Goal: Information Seeking & Learning: Find specific fact

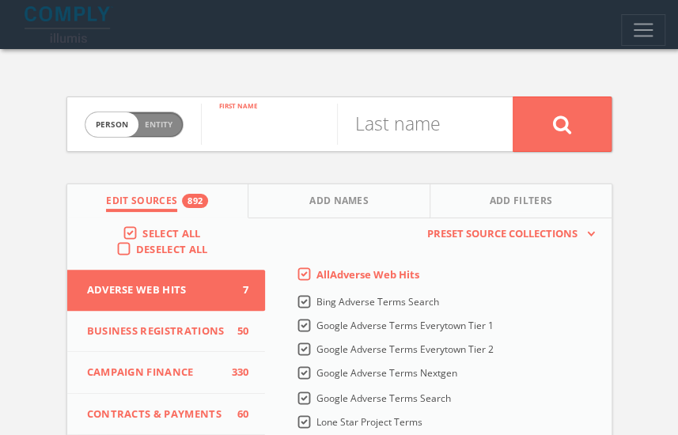
click at [238, 131] on input "text" at bounding box center [269, 124] width 136 height 41
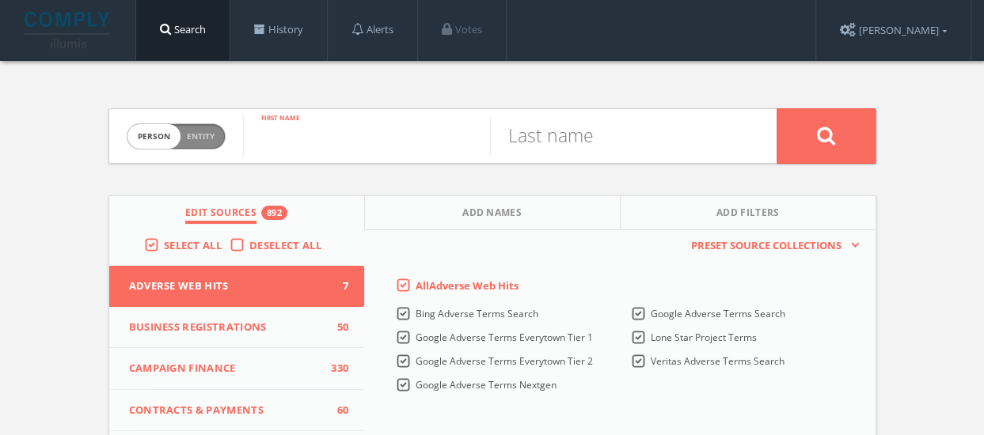
click at [391, 142] on input "text" at bounding box center [366, 136] width 247 height 41
type input "Bill"
type input "Gates"
click at [689, 108] on button at bounding box center [825, 135] width 99 height 55
click at [358, 132] on input "text" at bounding box center [365, 136] width 247 height 41
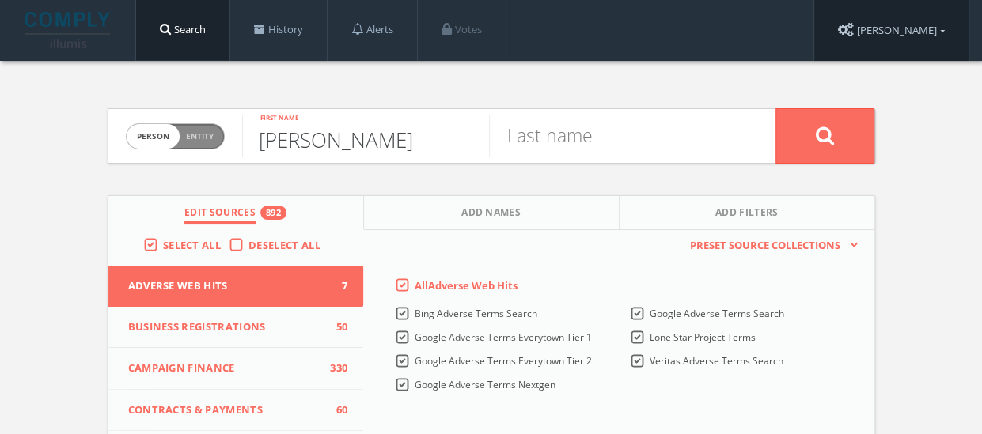
type input "Fred"
type input "Rogers"
click at [689, 108] on button at bounding box center [825, 135] width 99 height 55
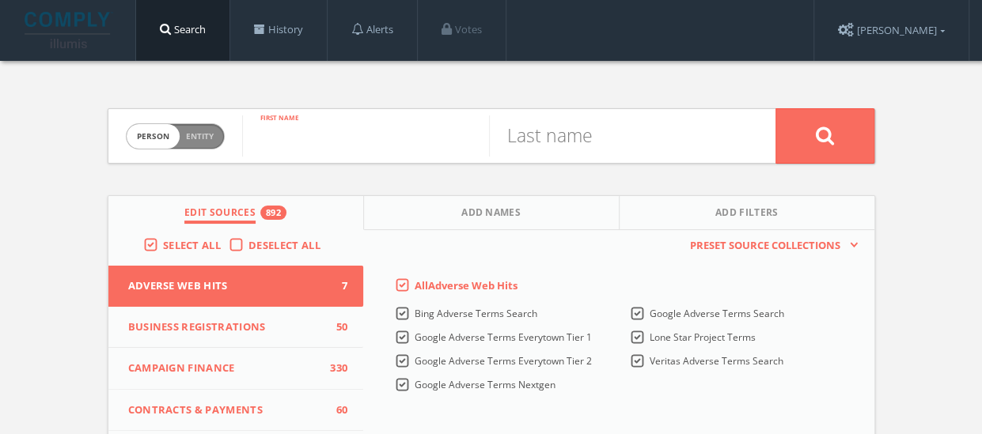
click at [360, 132] on input "text" at bounding box center [365, 136] width 247 height 41
type input "[PERSON_NAME]"
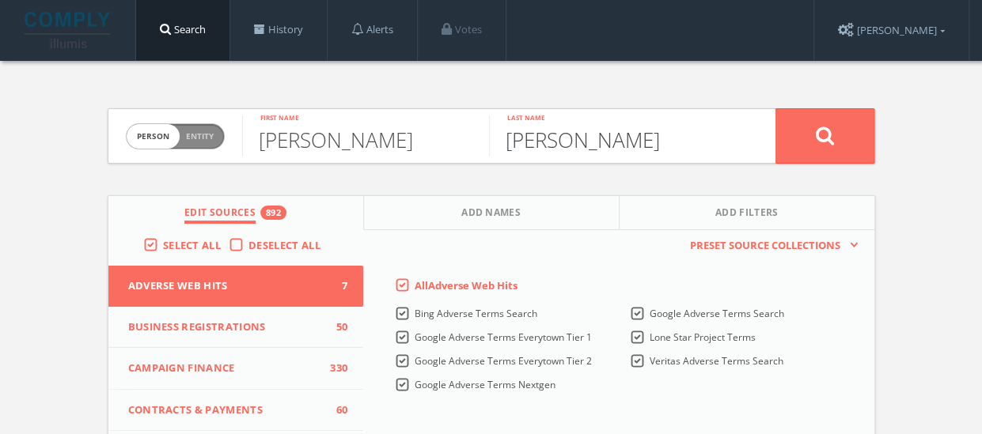
type input "Rogers"
click at [813, 113] on button at bounding box center [825, 135] width 99 height 55
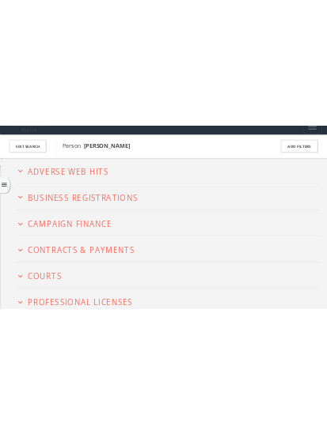
scroll to position [22, 0]
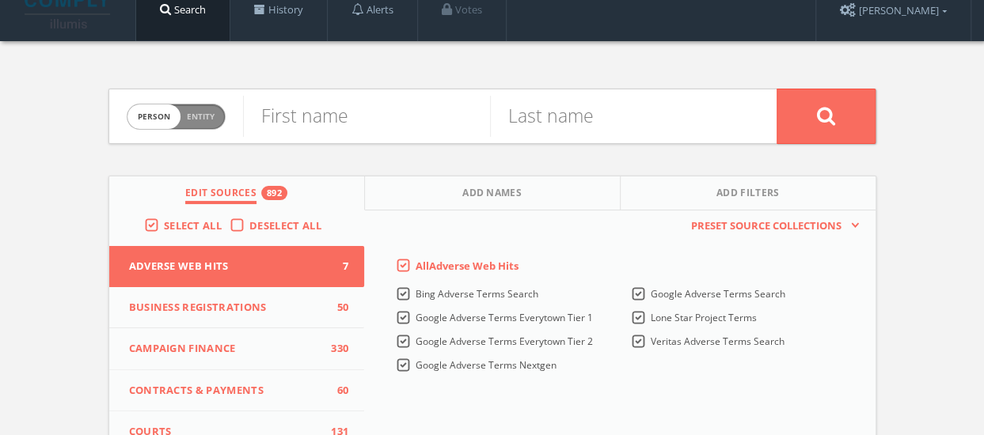
scroll to position [79, 0]
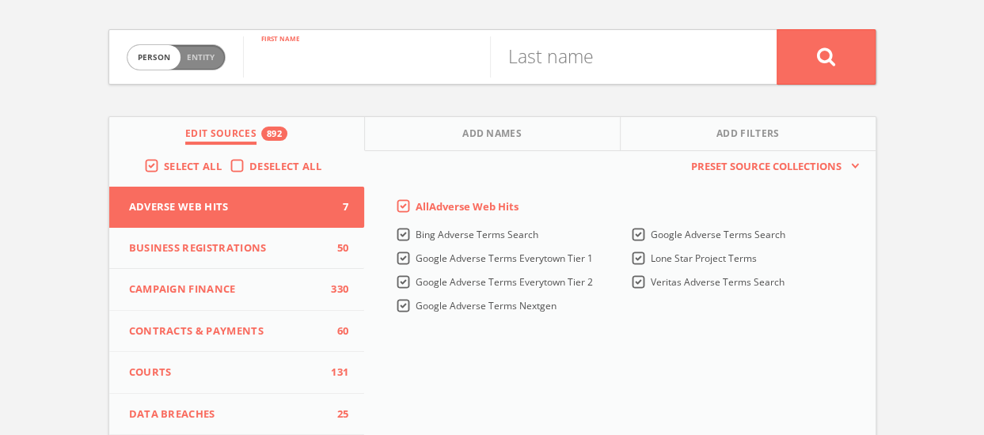
click at [364, 59] on input "text" at bounding box center [366, 56] width 247 height 41
type input "Bill"
type input "B"
type input "Gates"
click at [817, 48] on icon at bounding box center [825, 57] width 19 height 20
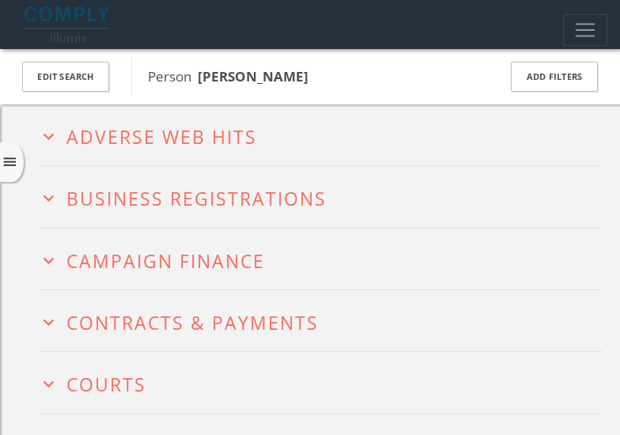
click at [532, 376] on button "expand_more Courts" at bounding box center [320, 382] width 565 height 25
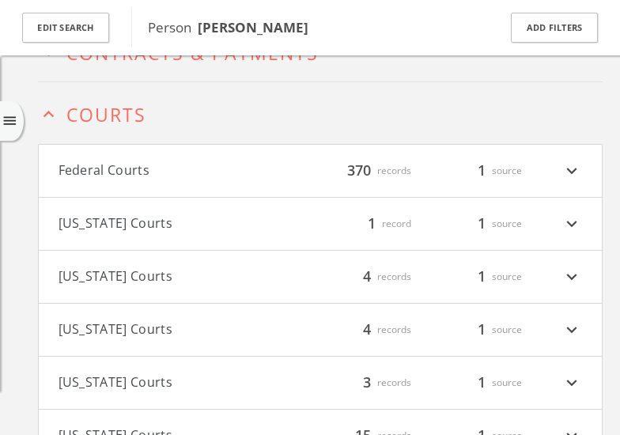
scroll to position [294, 0]
